Goal: Navigation & Orientation: Find specific page/section

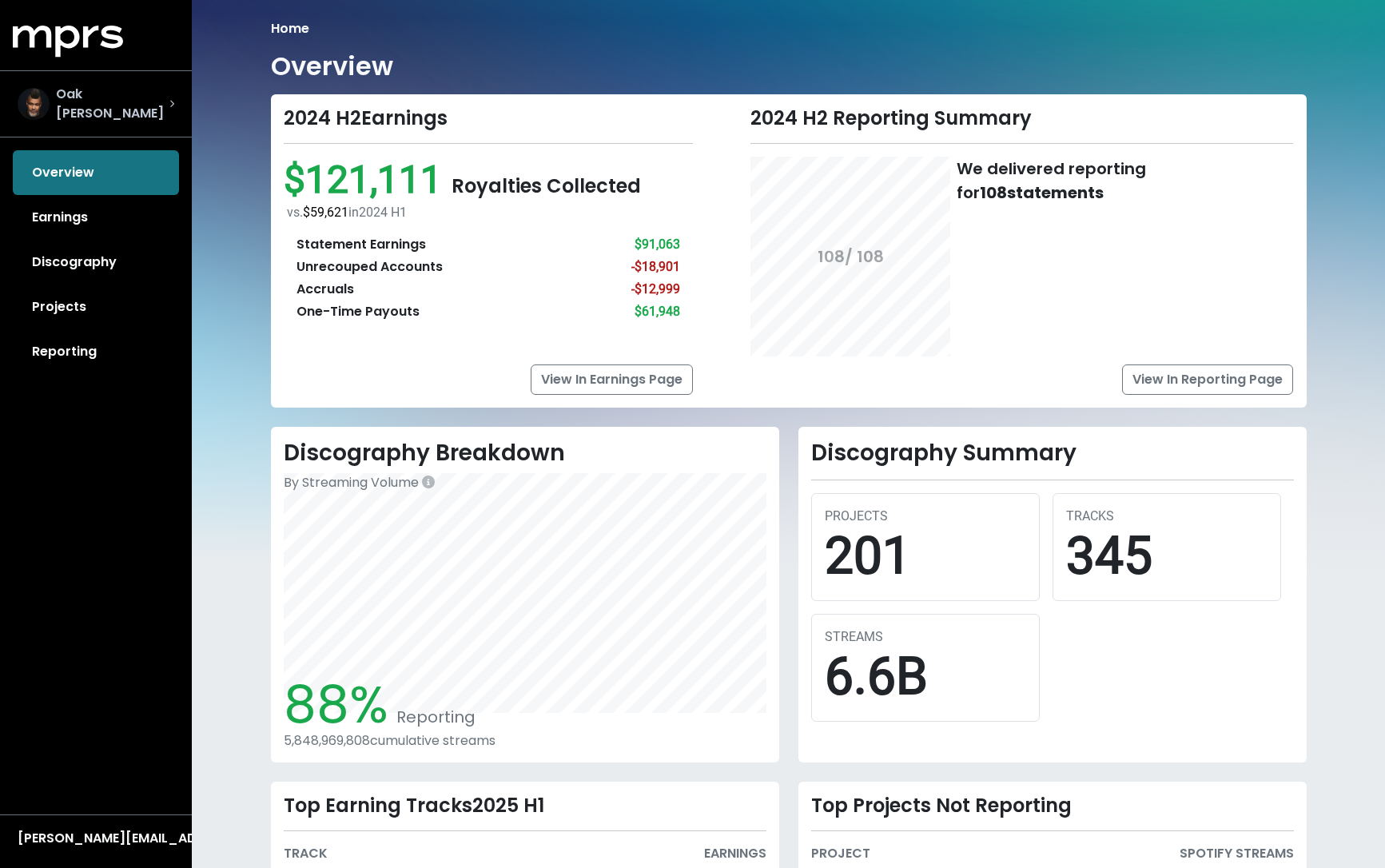
click at [124, 99] on span "Oak [PERSON_NAME]" at bounding box center [112, 104] width 113 height 38
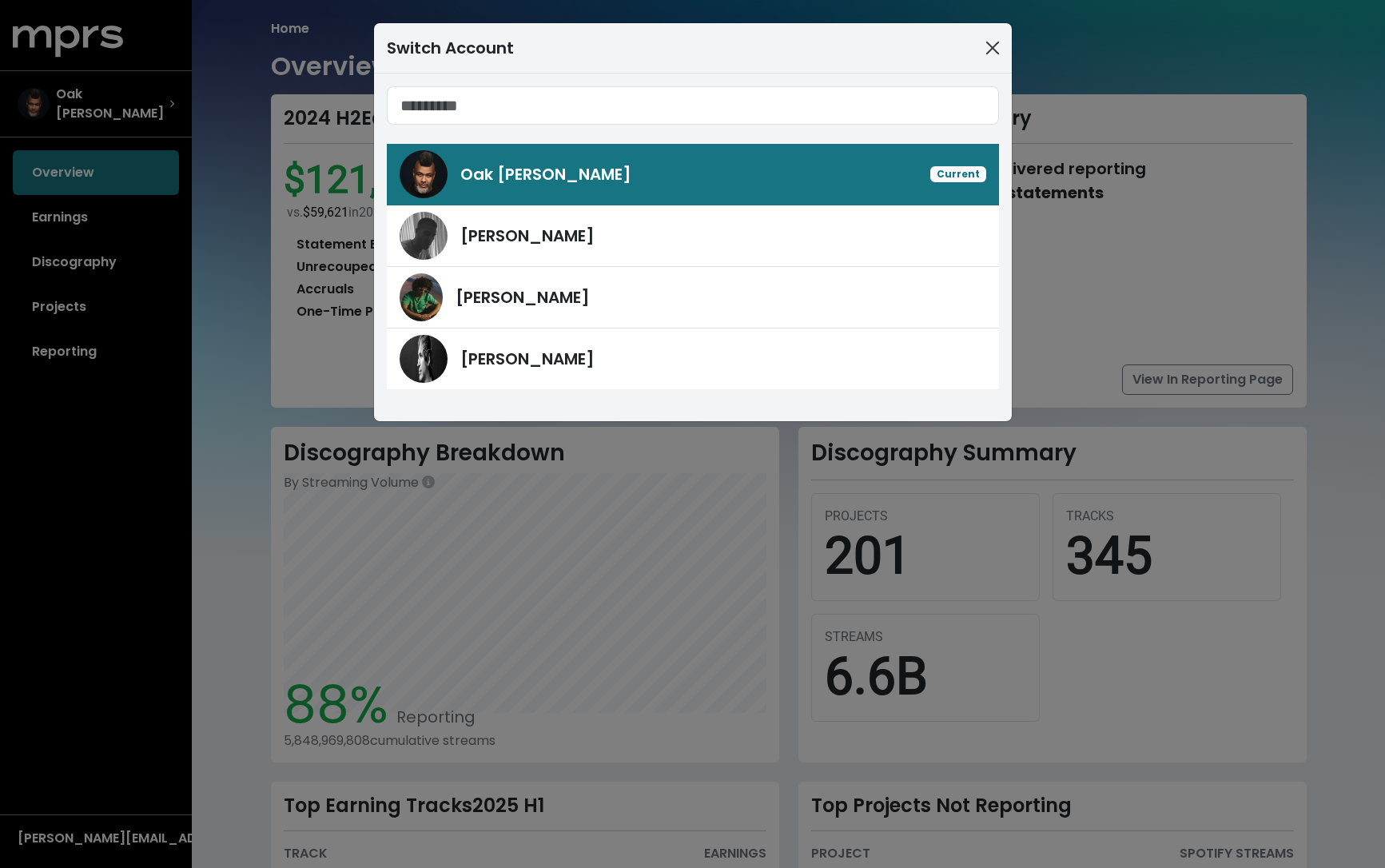
click at [988, 42] on button "Close" at bounding box center [992, 48] width 25 height 25
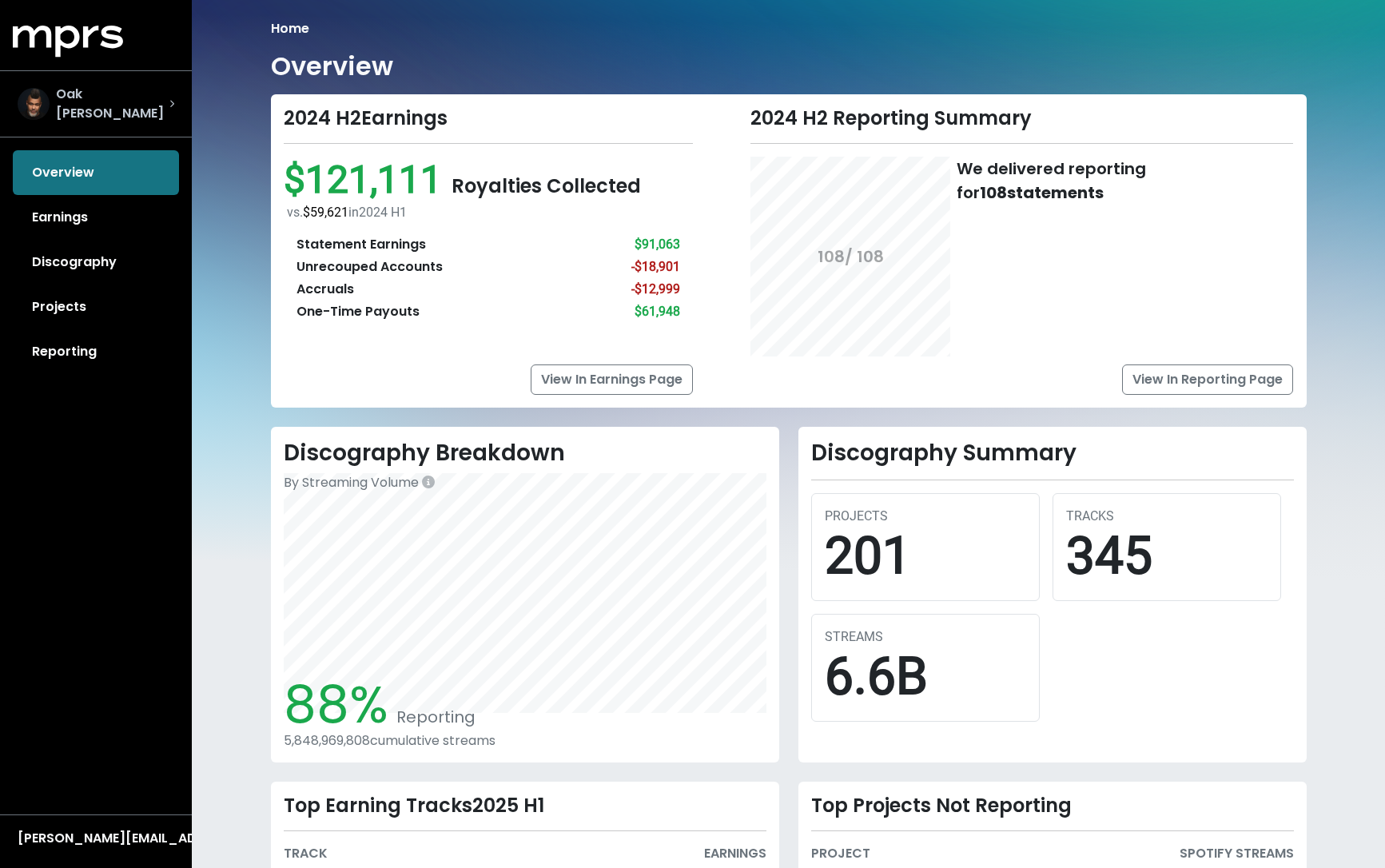
click at [88, 103] on span "Oak [PERSON_NAME]" at bounding box center [112, 104] width 113 height 38
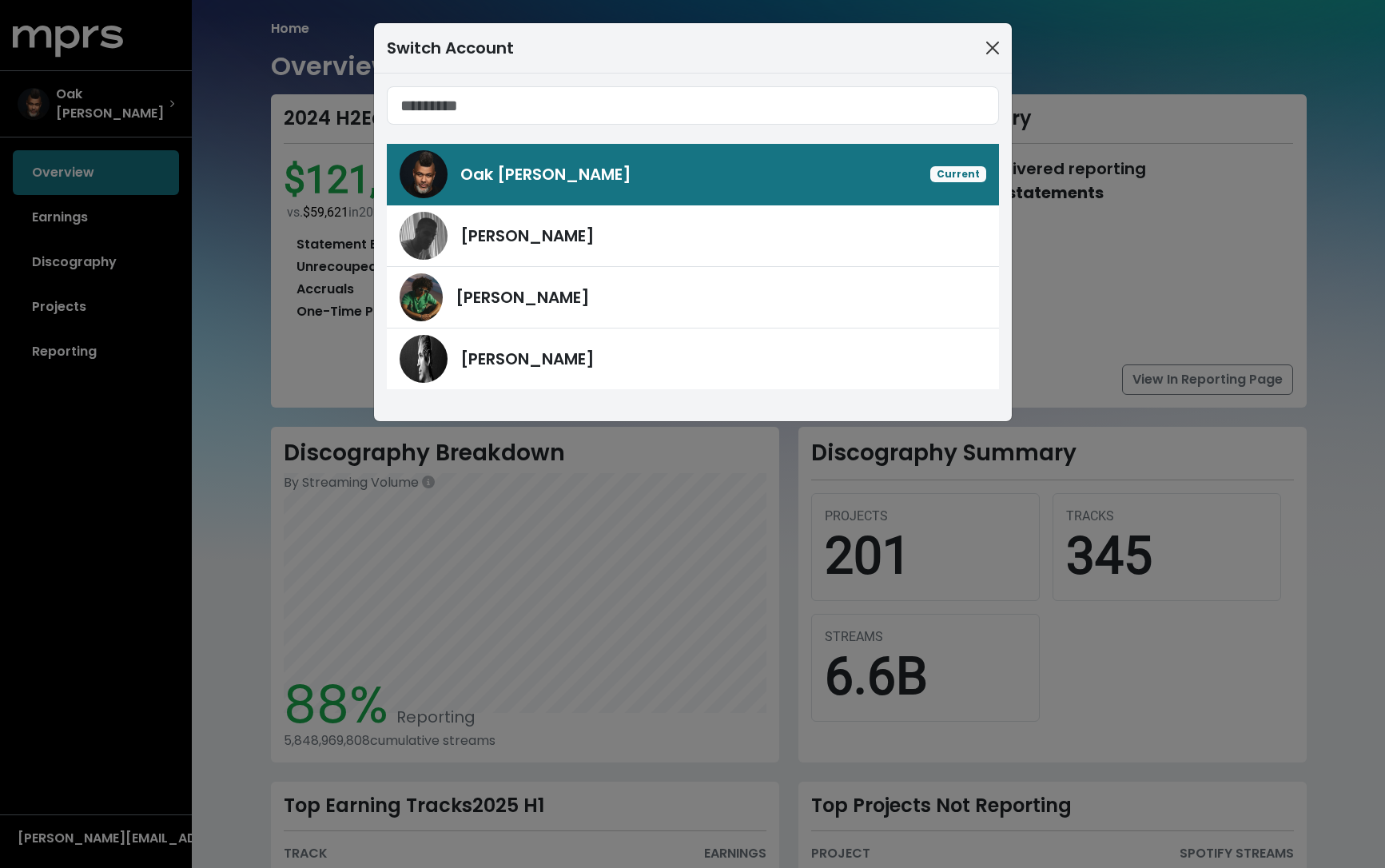
drag, startPoint x: 1003, startPoint y: 43, endPoint x: 992, endPoint y: 44, distance: 11.0
click at [998, 44] on button "Close" at bounding box center [992, 48] width 25 height 25
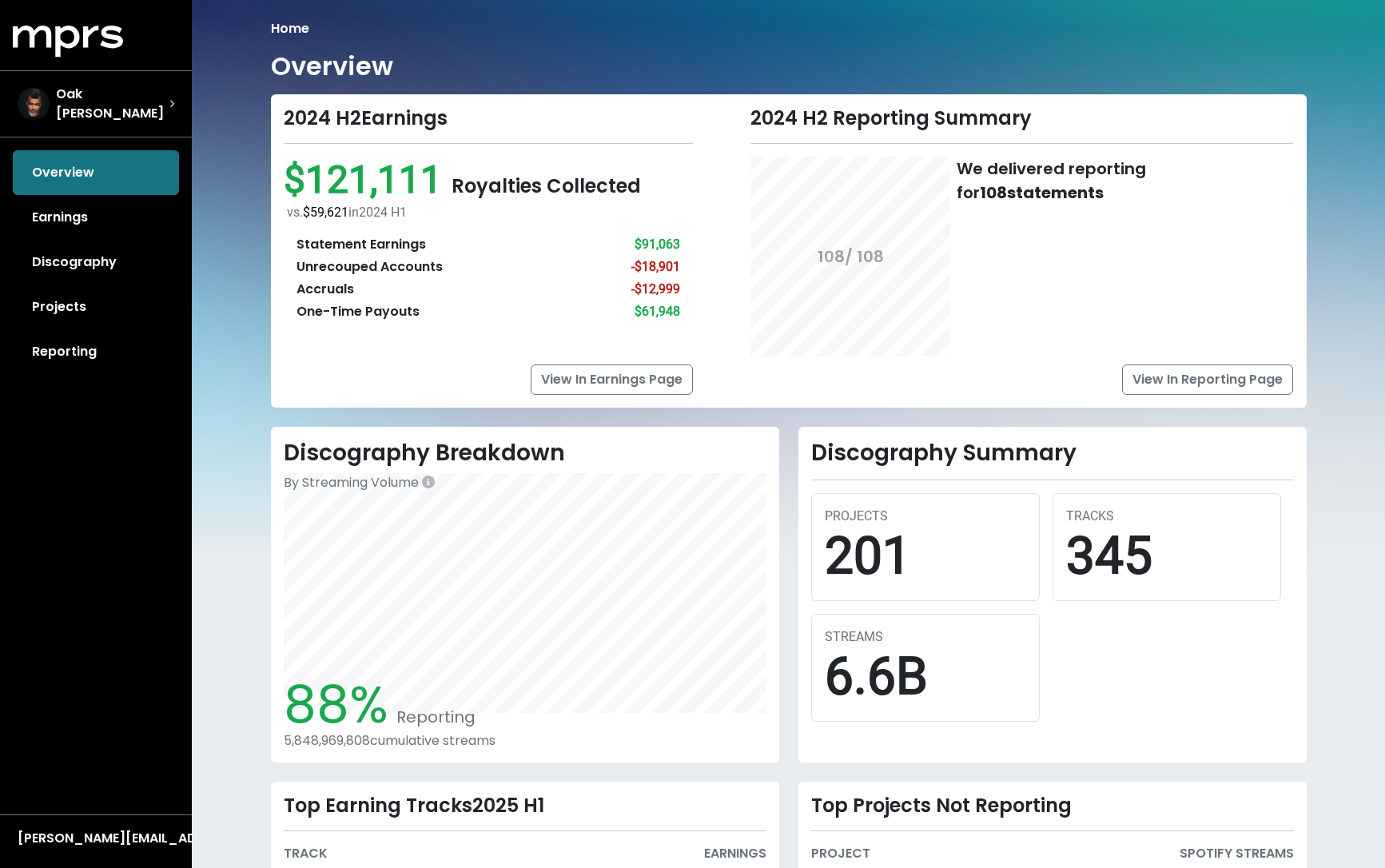
drag, startPoint x: 992, startPoint y: 44, endPoint x: 949, endPoint y: 49, distance: 43.3
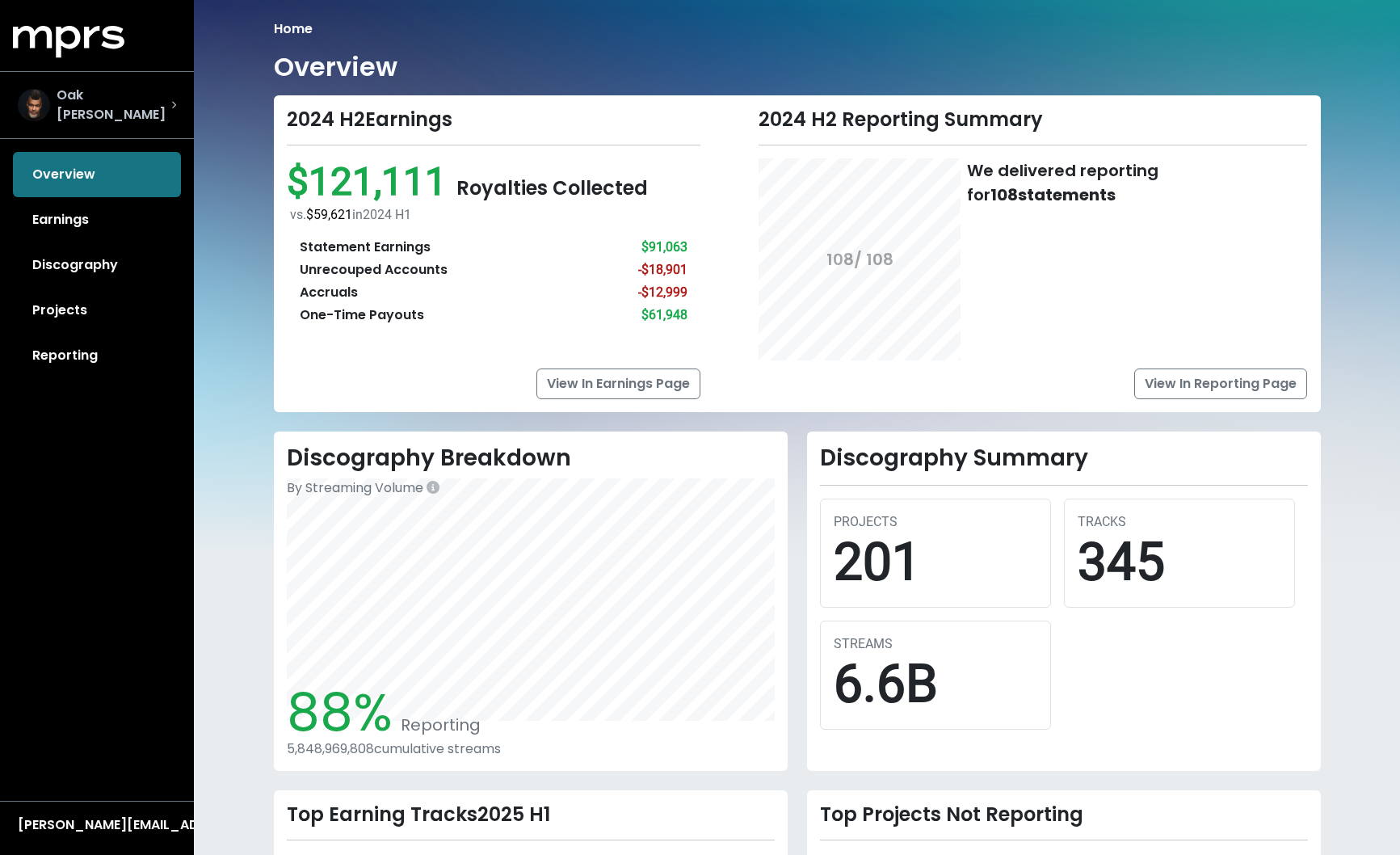
scroll to position [2, 0]
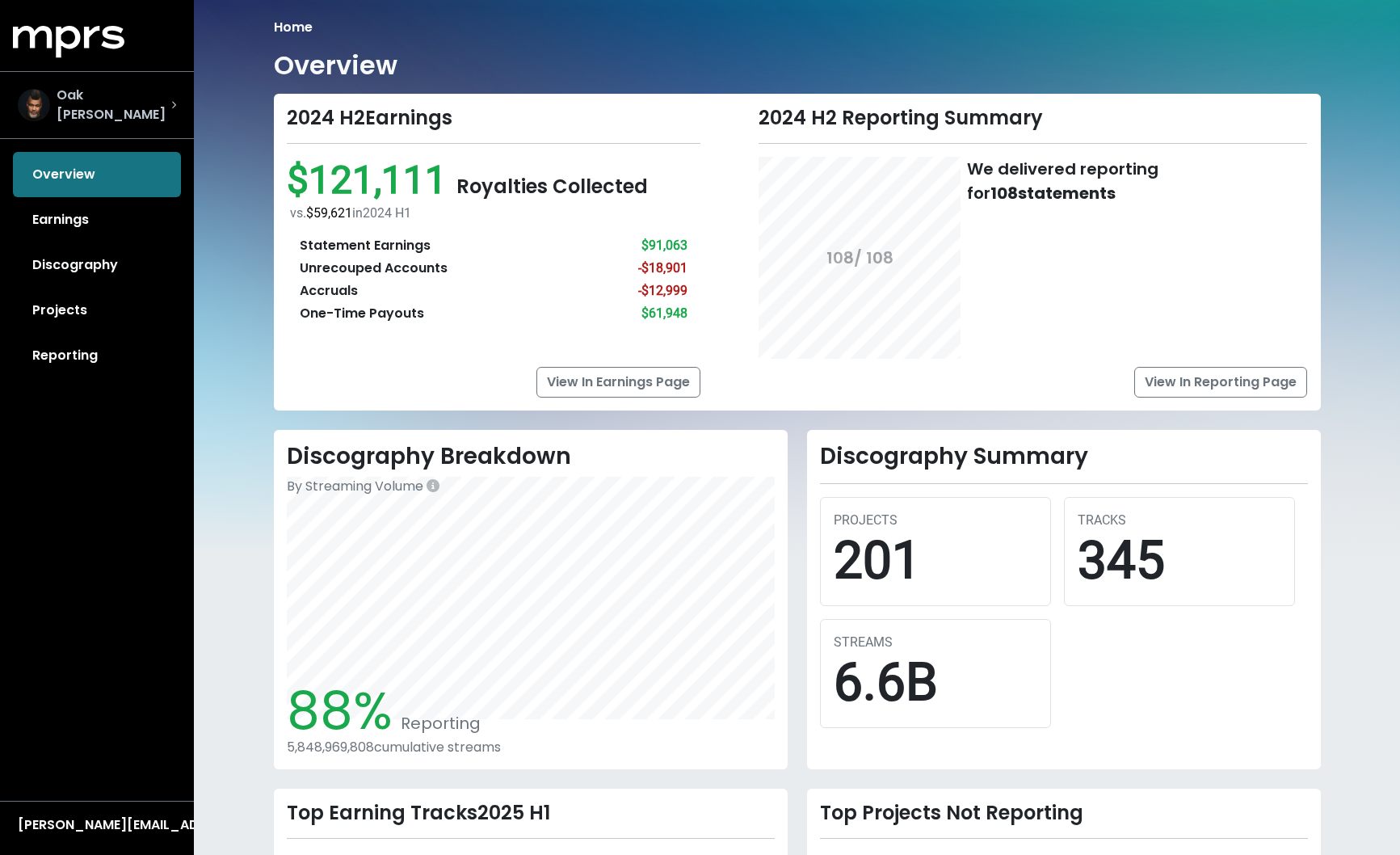
click at [103, 95] on span "Oak [PERSON_NAME]" at bounding box center [113, 105] width 114 height 39
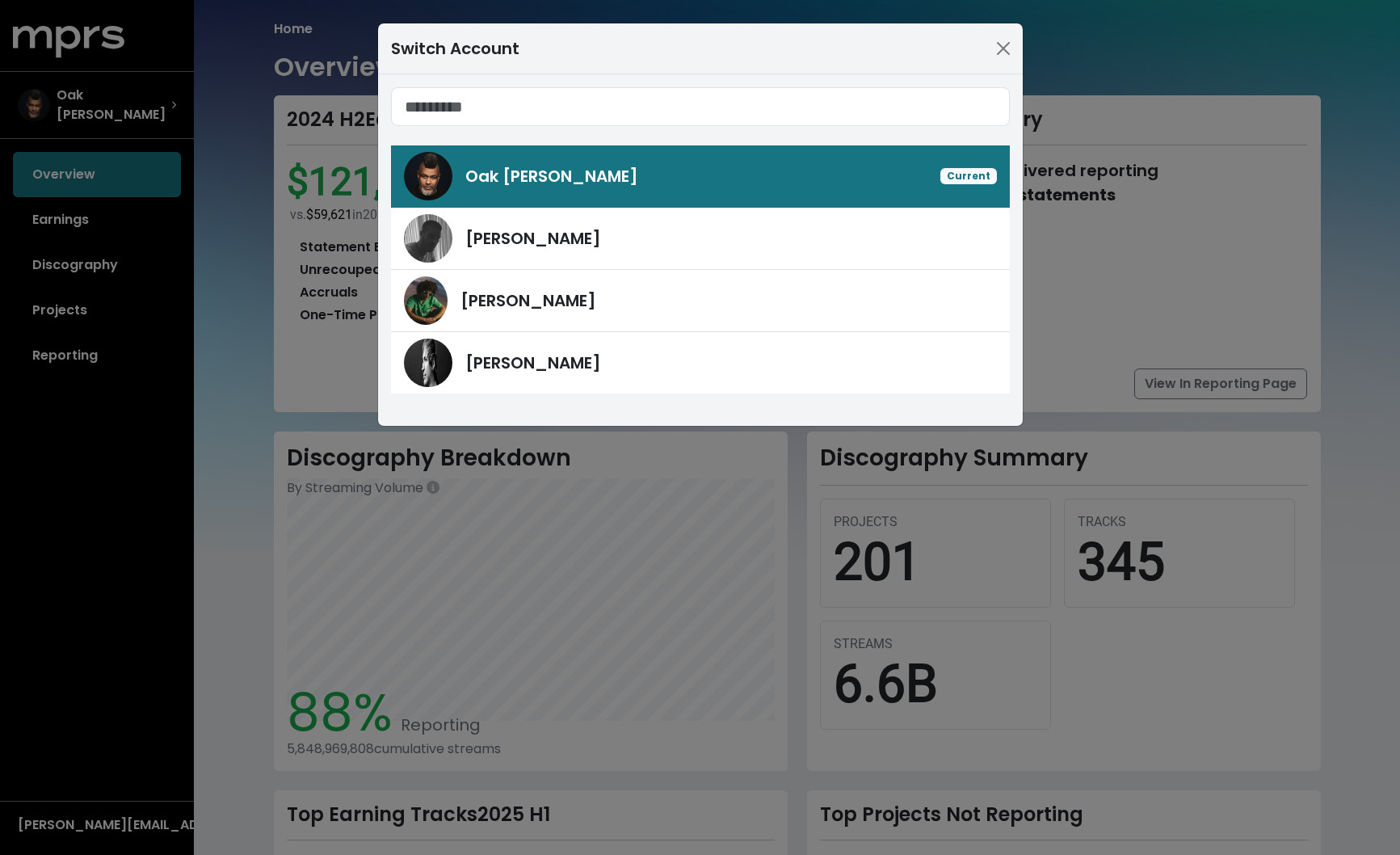
drag, startPoint x: 1007, startPoint y: 51, endPoint x: 1009, endPoint y: 65, distance: 14.1
click at [1007, 52] on button "Close" at bounding box center [1003, 48] width 26 height 26
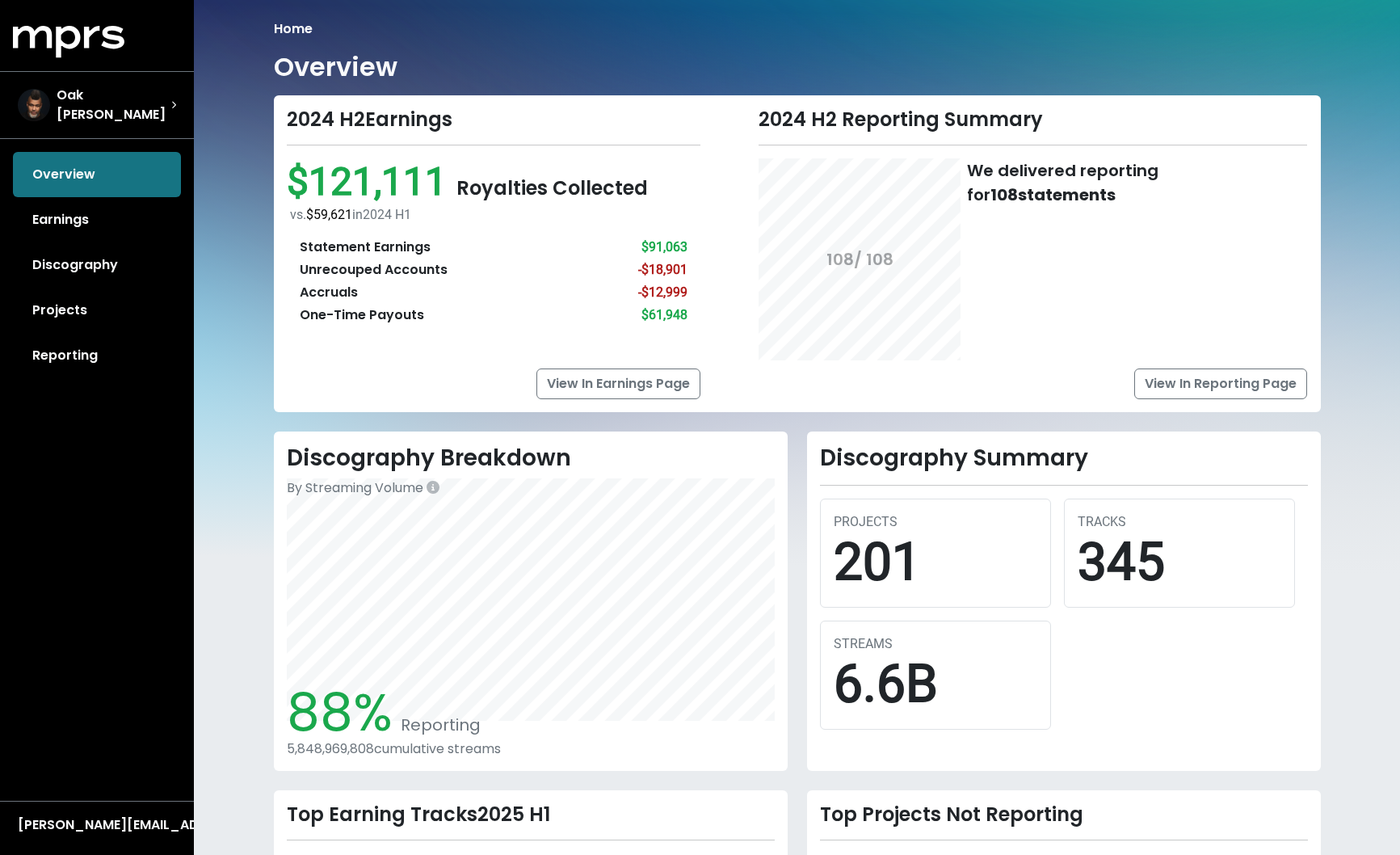
scroll to position [29, 0]
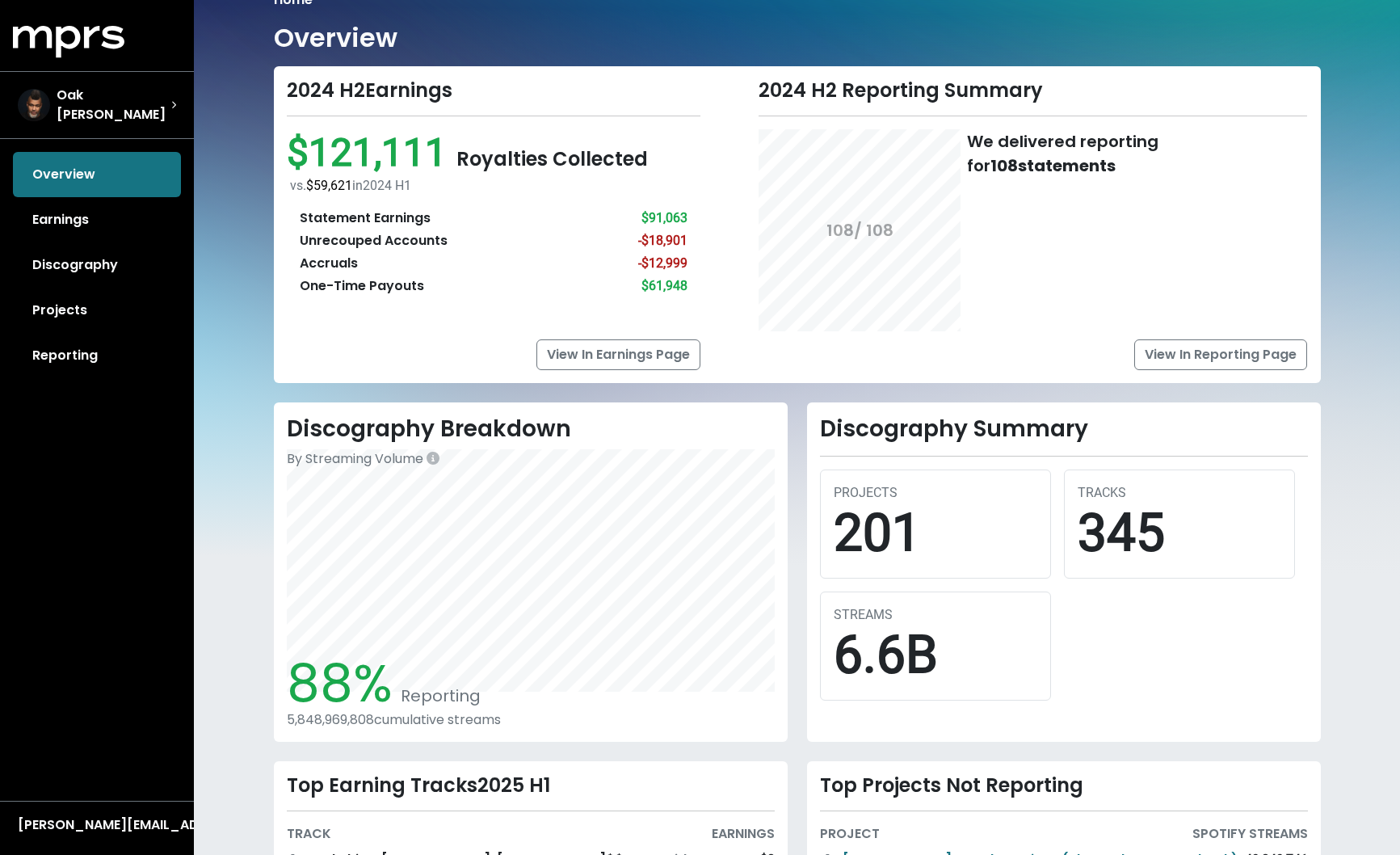
click at [661, 277] on div "$61,948" at bounding box center [664, 286] width 46 height 20
click at [623, 352] on link "View In Earnings Page" at bounding box center [619, 354] width 164 height 31
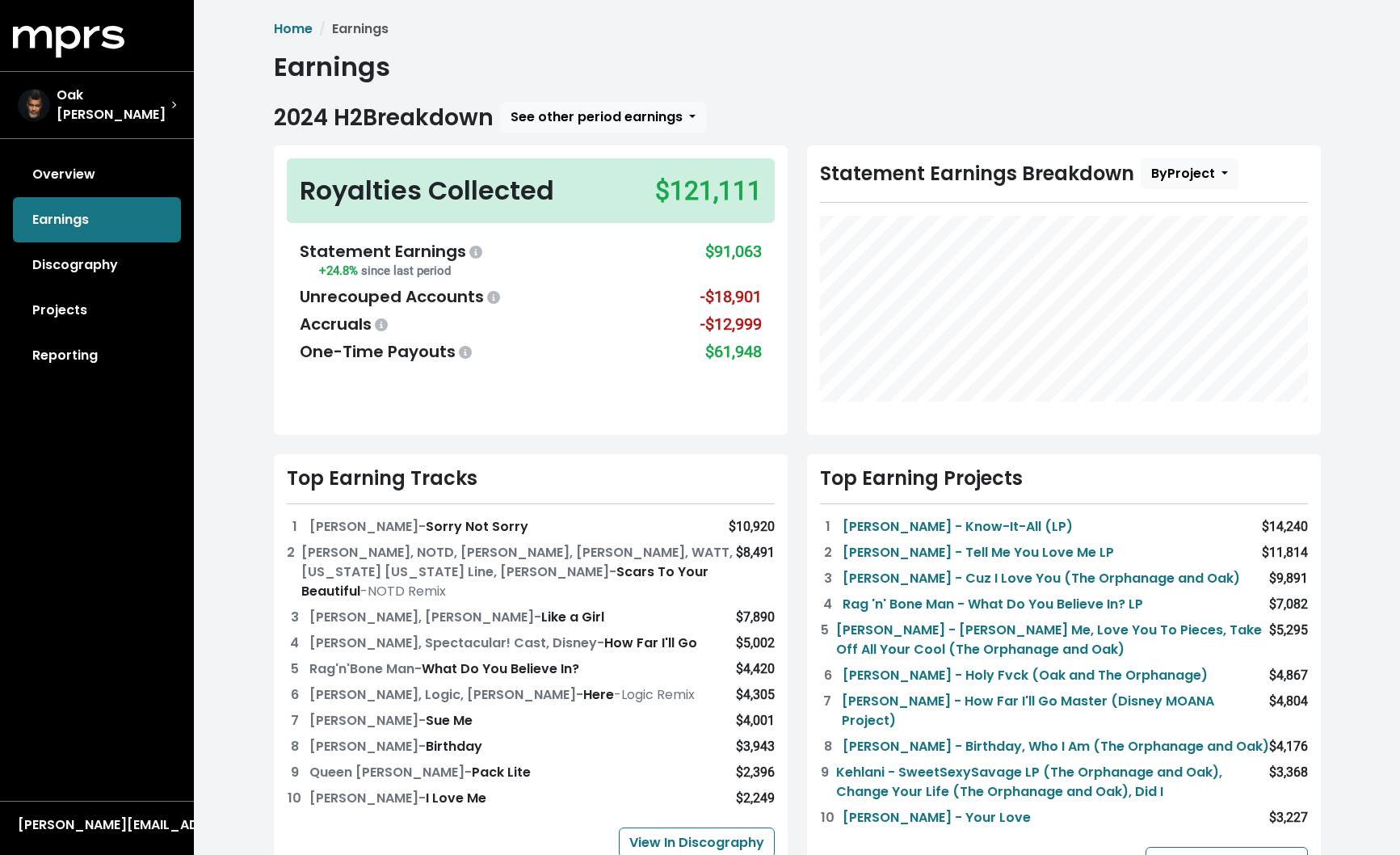
click at [333, 274] on small "+24.8% since last period" at bounding box center [384, 270] width 131 height 14
click at [89, 95] on span "Oak [PERSON_NAME]" at bounding box center [113, 105] width 114 height 39
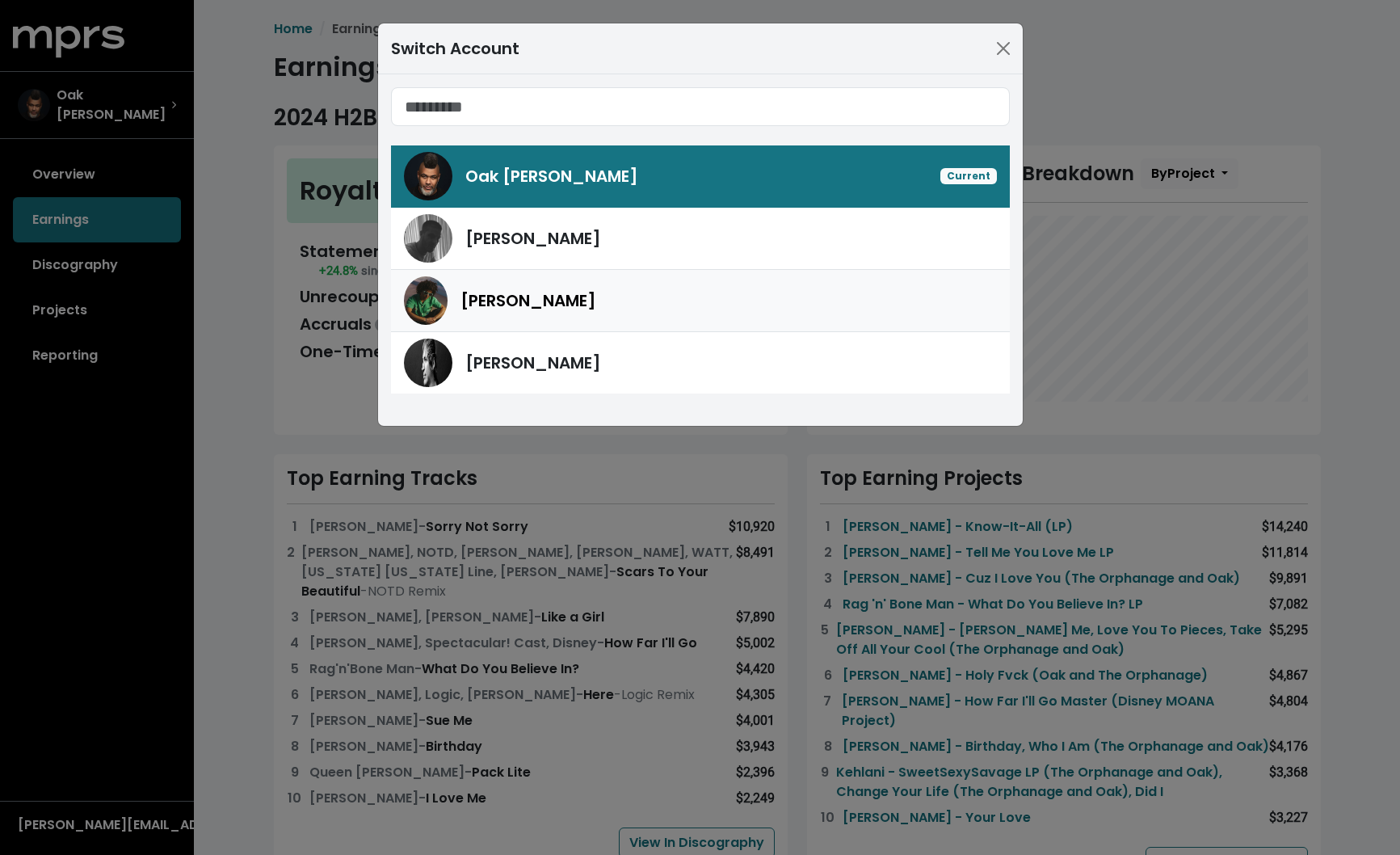
click at [515, 321] on div "[PERSON_NAME]" at bounding box center [701, 300] width 593 height 48
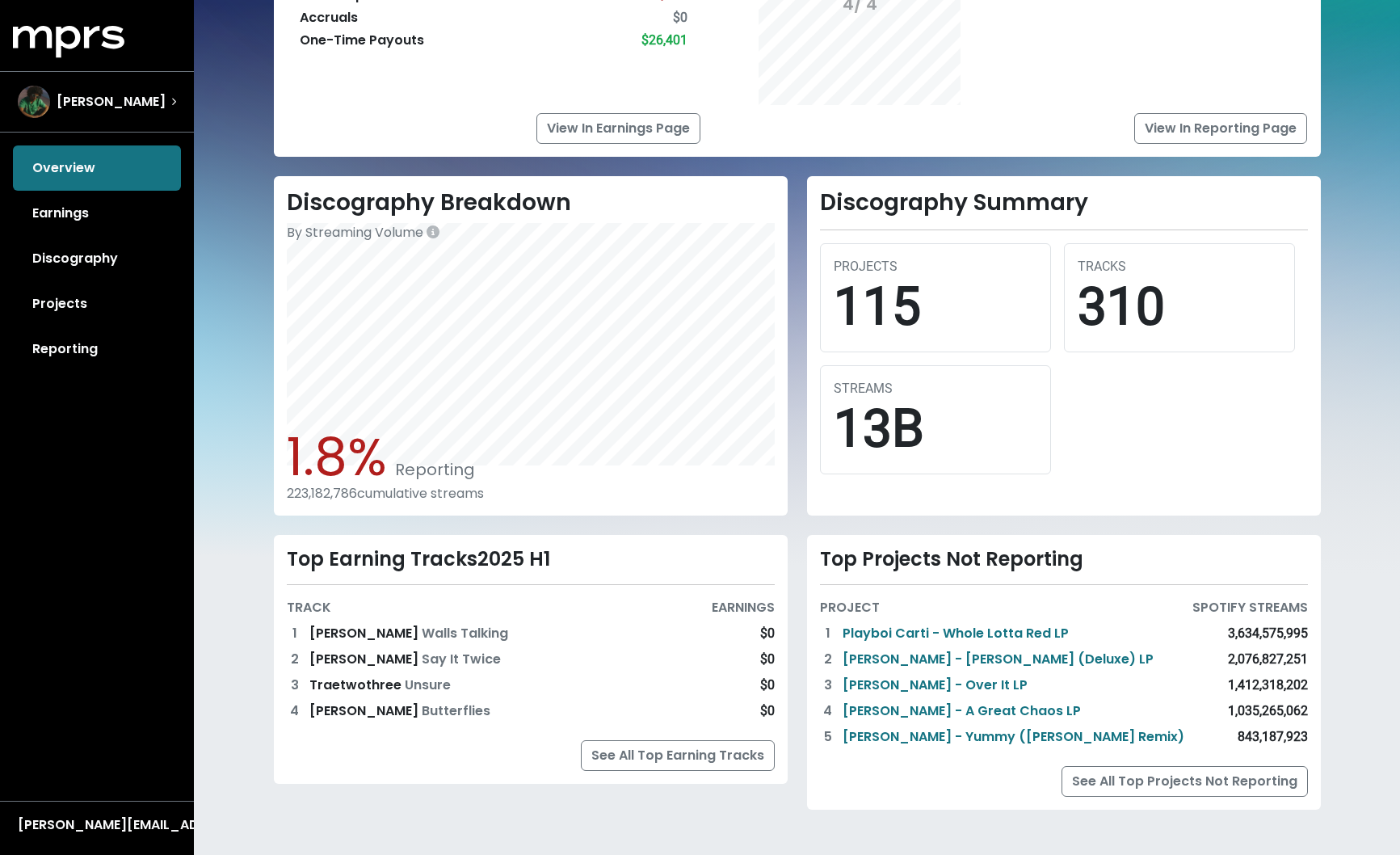
scroll to position [254, 0]
click at [870, 659] on link "Kanye West - Donda (Deluxe) LP" at bounding box center [998, 660] width 311 height 20
